Goal: Transaction & Acquisition: Purchase product/service

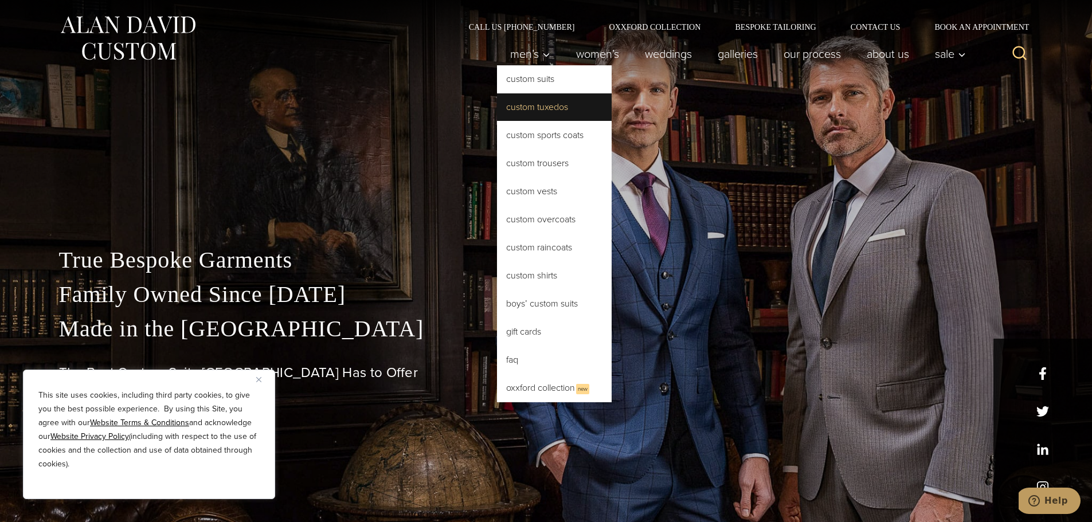
click at [532, 106] on link "Custom Tuxedos" at bounding box center [554, 107] width 115 height 28
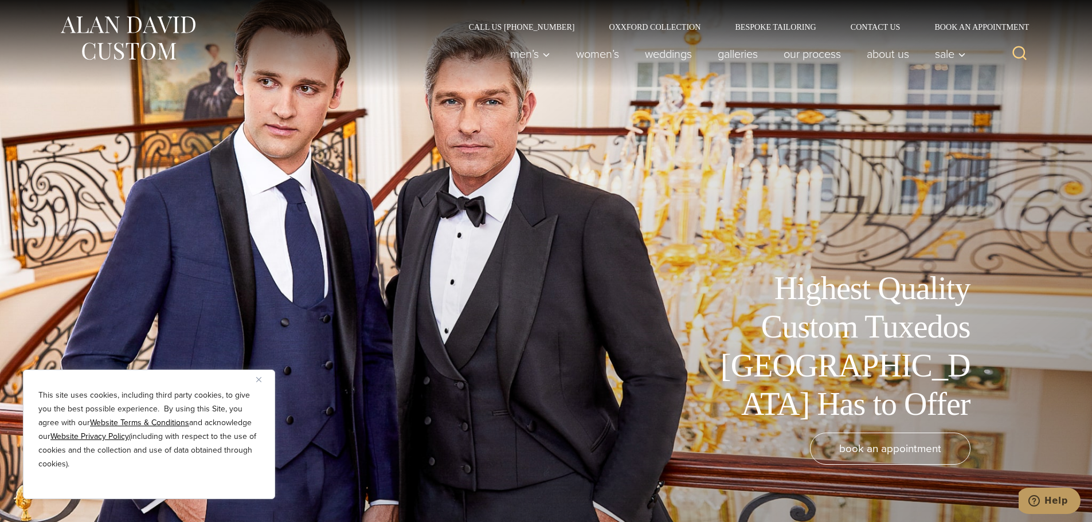
click at [260, 379] on img "Close" at bounding box center [258, 379] width 5 height 5
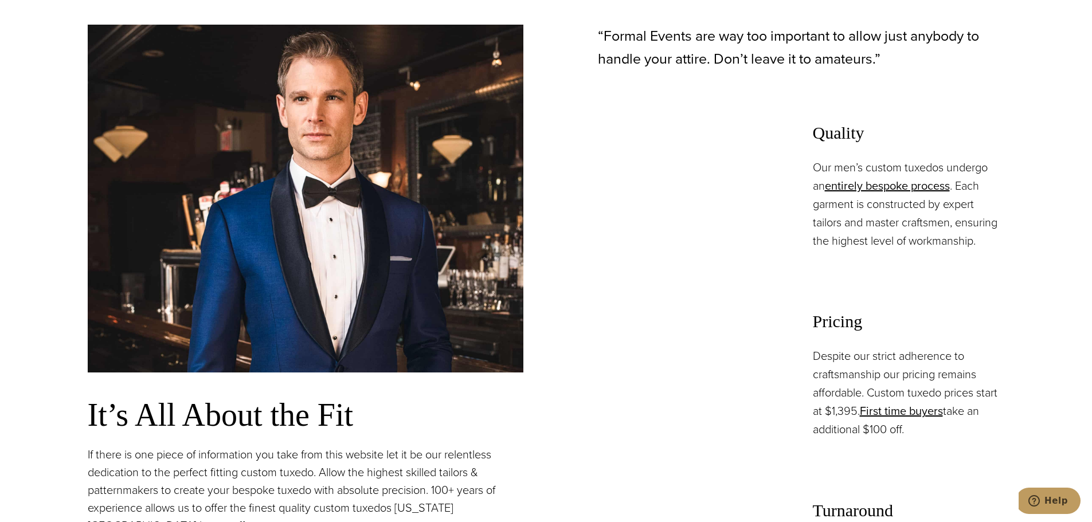
scroll to position [803, 0]
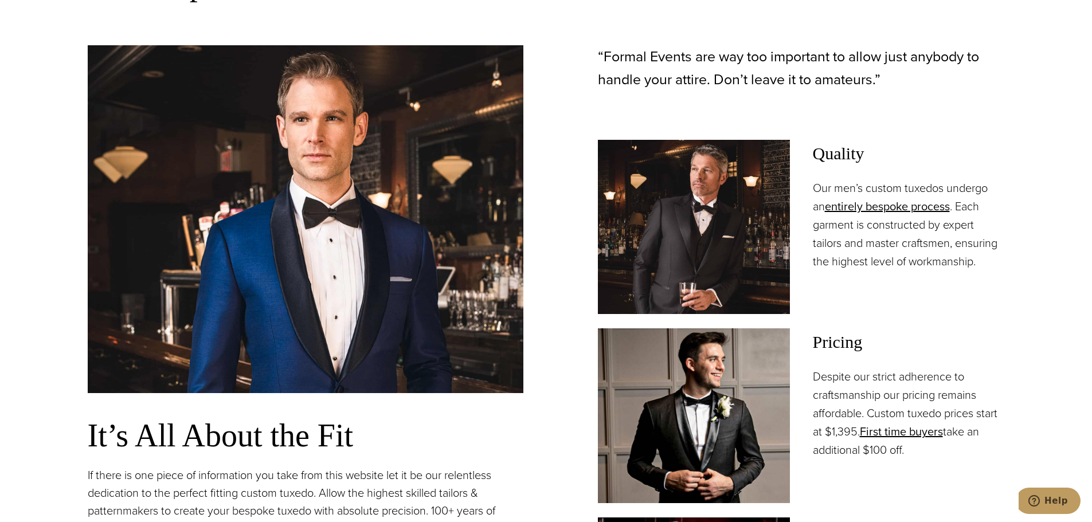
drag, startPoint x: 875, startPoint y: 413, endPoint x: 966, endPoint y: 457, distance: 100.5
click at [966, 457] on p "Despite our strict adherence to craftsmanship our pricing remains affordable. C…" at bounding box center [909, 413] width 192 height 92
click at [952, 454] on p "Despite our strict adherence to craftsmanship our pricing remains affordable. C…" at bounding box center [909, 413] width 192 height 92
click at [947, 452] on p "Despite our strict adherence to craftsmanship our pricing remains affordable. C…" at bounding box center [909, 413] width 192 height 92
click at [943, 451] on p "Despite our strict adherence to craftsmanship our pricing remains affordable. C…" at bounding box center [909, 413] width 192 height 92
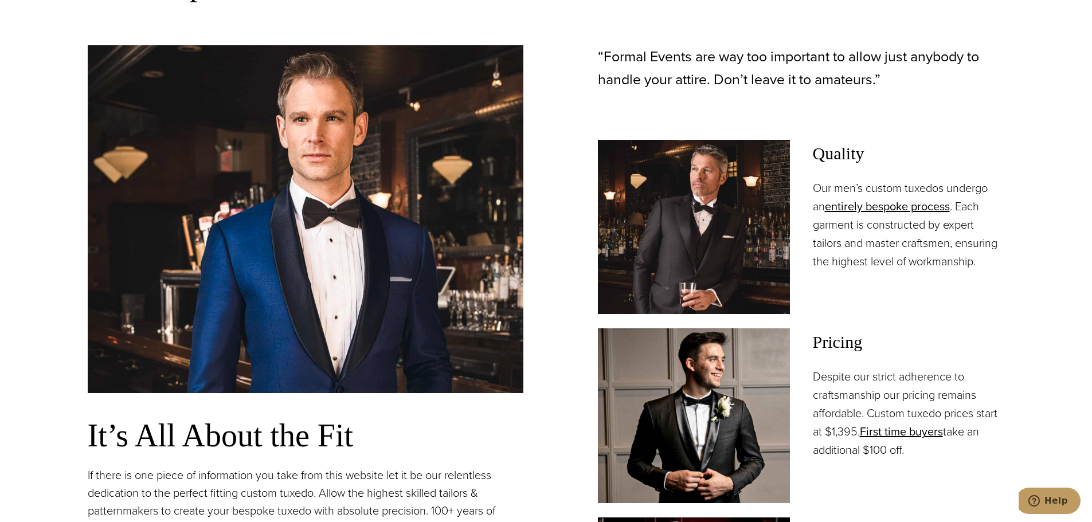
click at [911, 451] on p "Despite our strict adherence to craftsmanship our pricing remains affordable. C…" at bounding box center [909, 413] width 192 height 92
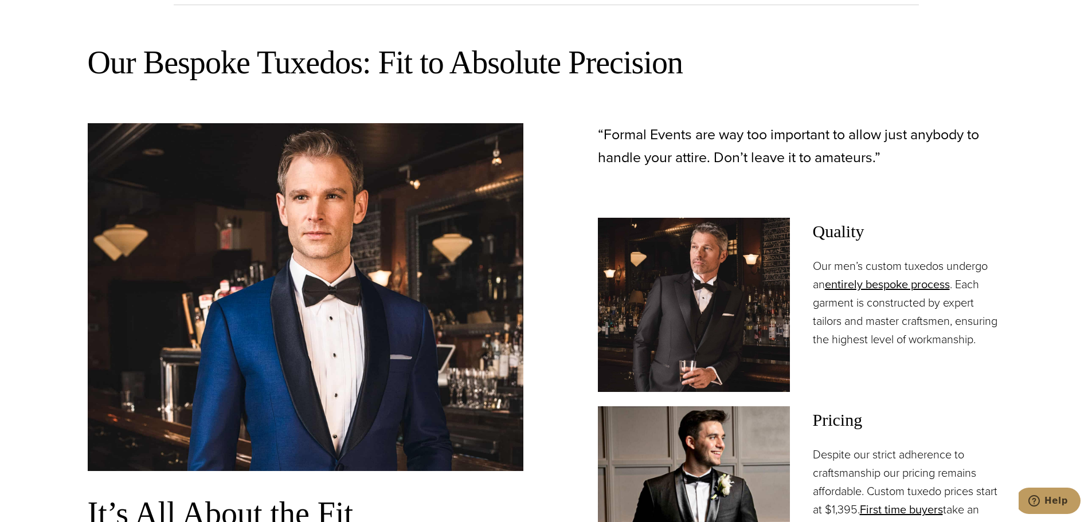
scroll to position [631, 0]
